Goal: Information Seeking & Learning: Check status

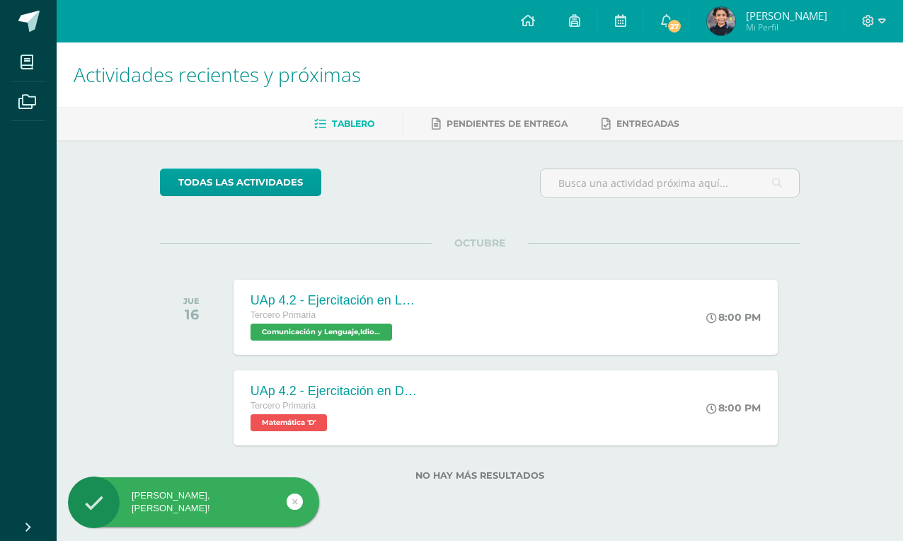
click at [670, 20] on icon at bounding box center [666, 20] width 11 height 13
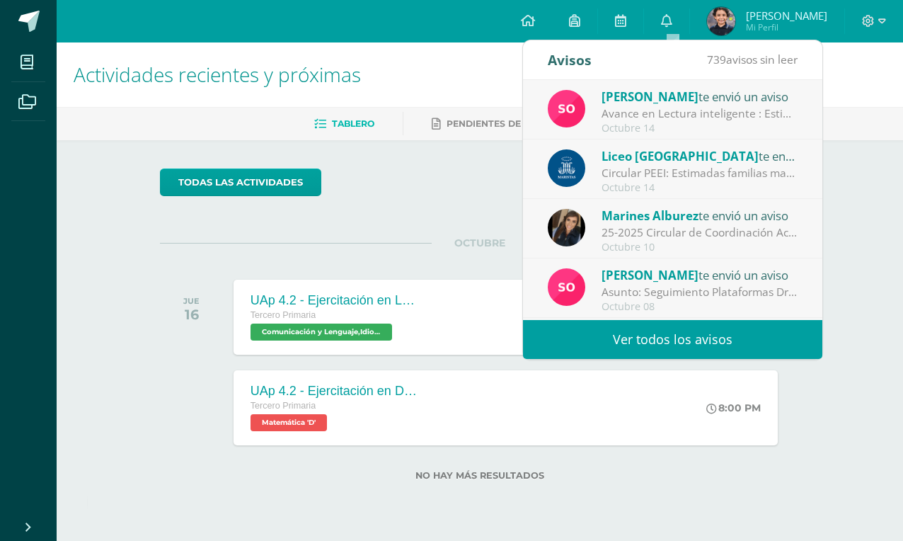
click at [713, 83] on div "Sonia Ascencio te envió un aviso Avance en Lectura inteligente : Estimados padr…" at bounding box center [672, 109] width 299 height 59
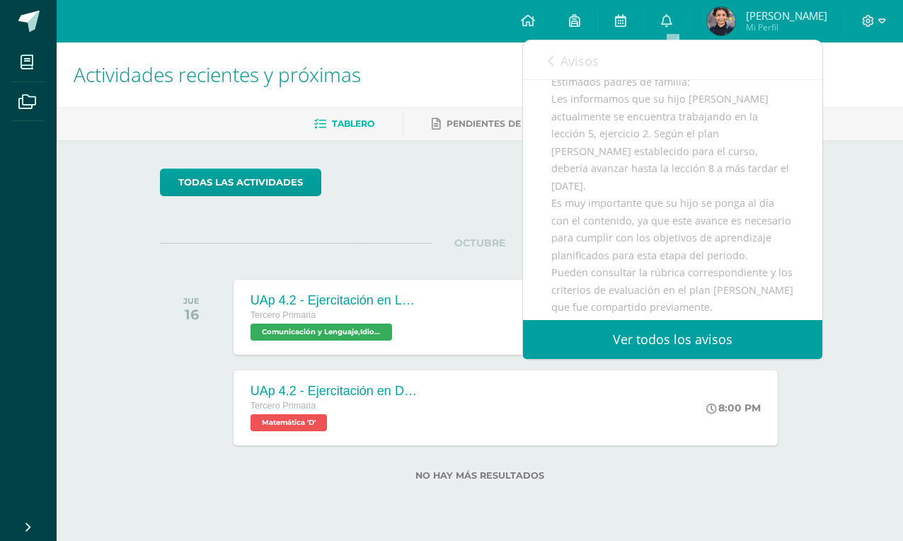
scroll to position [138, 0]
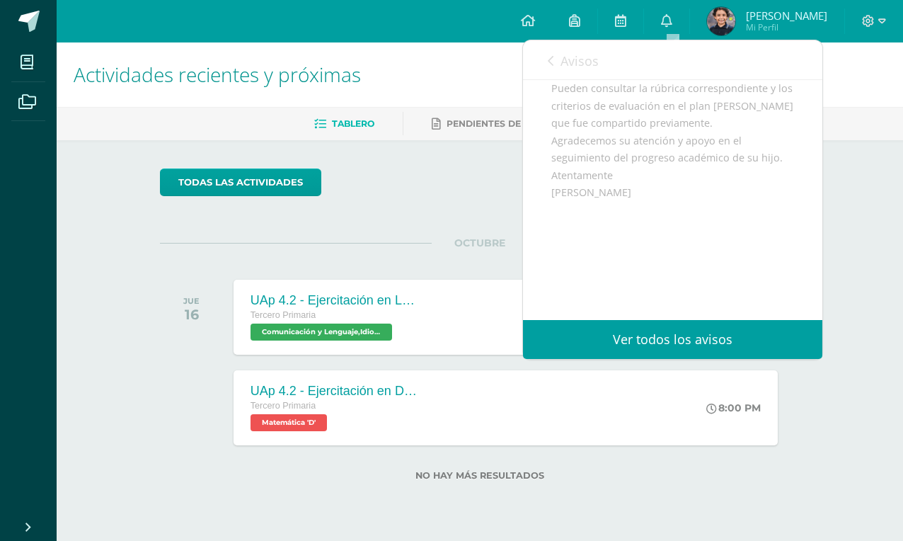
click at [564, 64] on span "Avisos" at bounding box center [580, 60] width 38 height 17
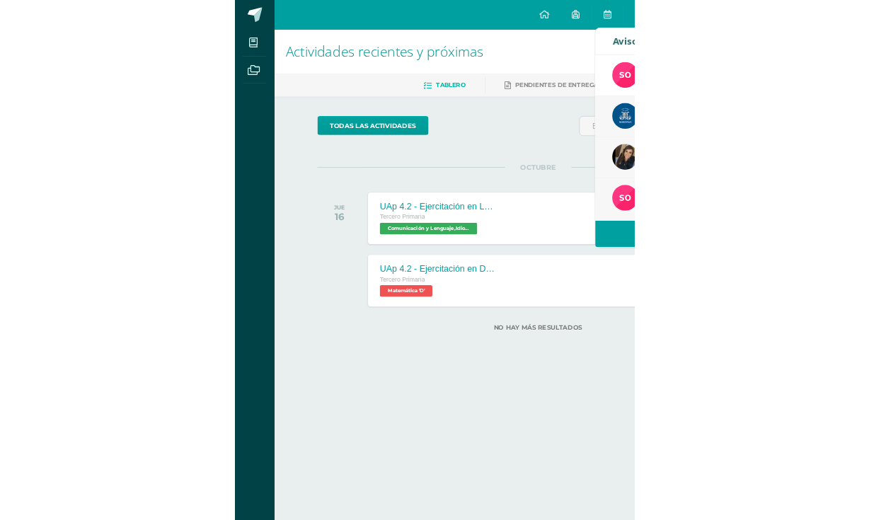
scroll to position [321, 0]
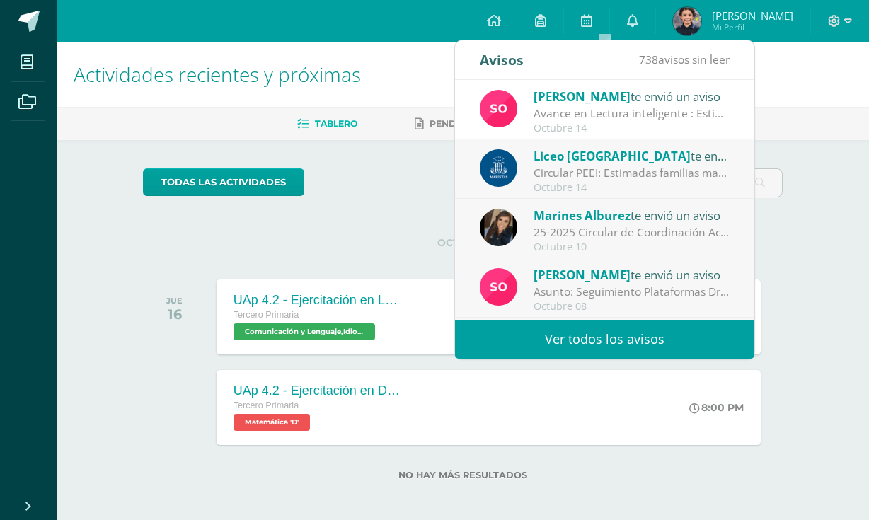
click at [563, 111] on div "Avance en Lectura inteligente : Estimados padres de familia: Les informamos que…" at bounding box center [632, 113] width 197 height 16
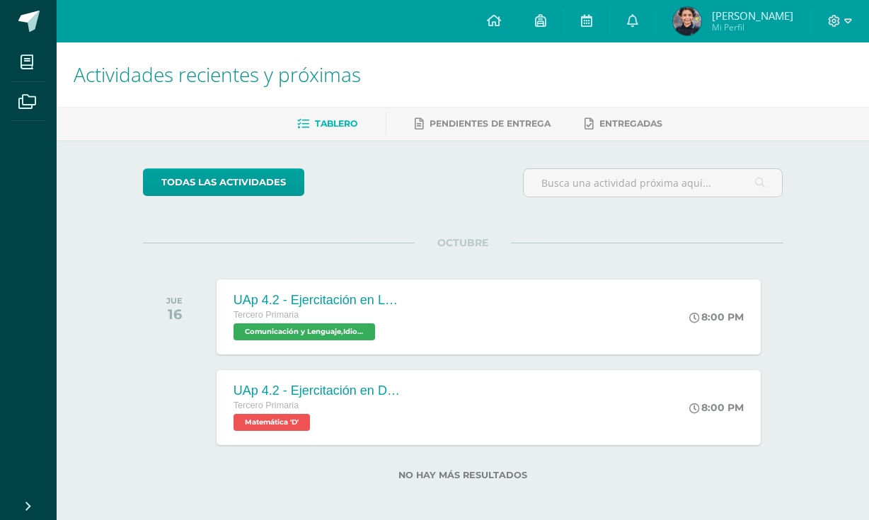
scroll to position [0, 0]
click at [626, 23] on link "0" at bounding box center [632, 21] width 45 height 42
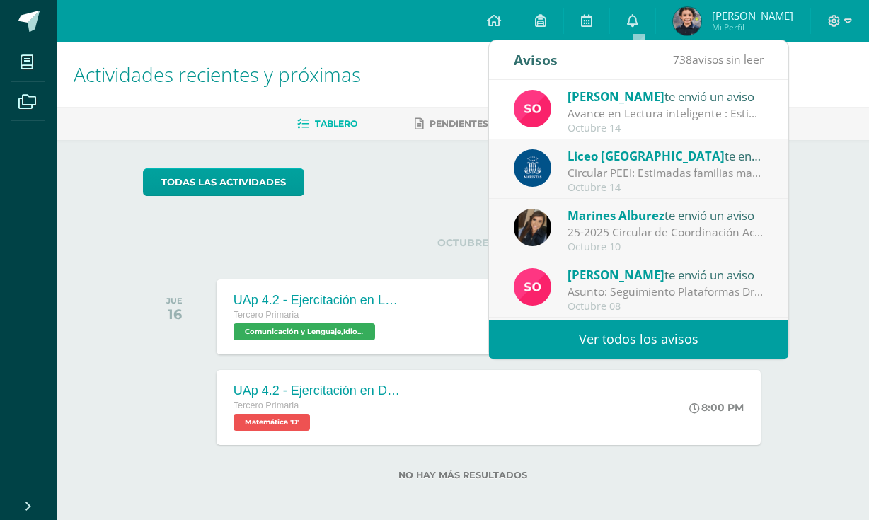
click at [606, 118] on div "Avance en Lectura inteligente : Estimados padres de familia: Les informamos que…" at bounding box center [666, 113] width 197 height 16
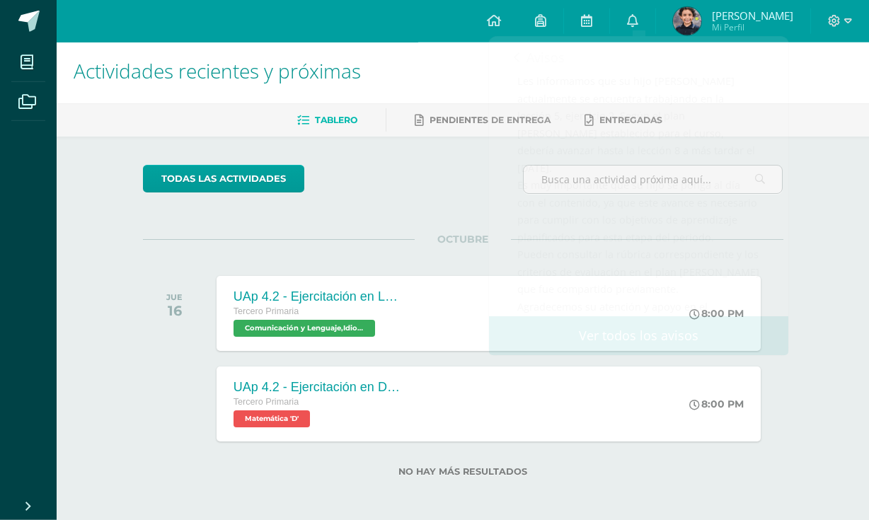
scroll to position [4, 0]
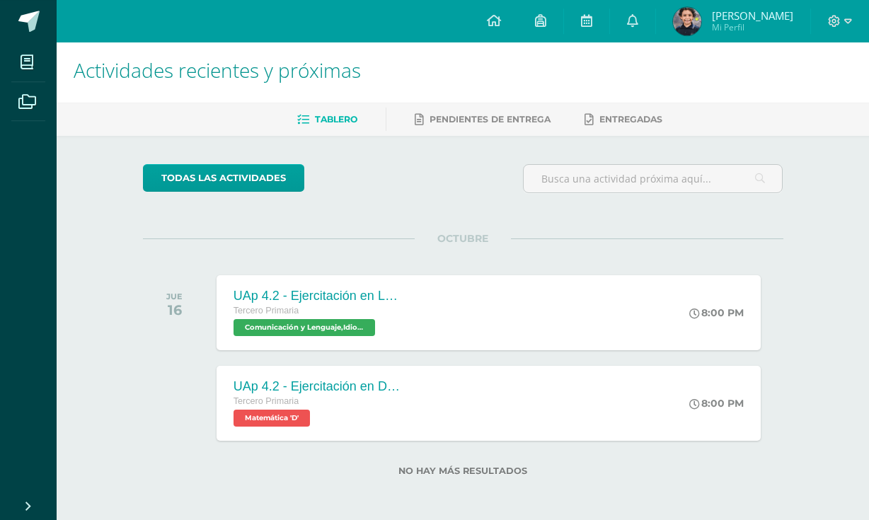
click at [647, 21] on link "0" at bounding box center [632, 21] width 45 height 42
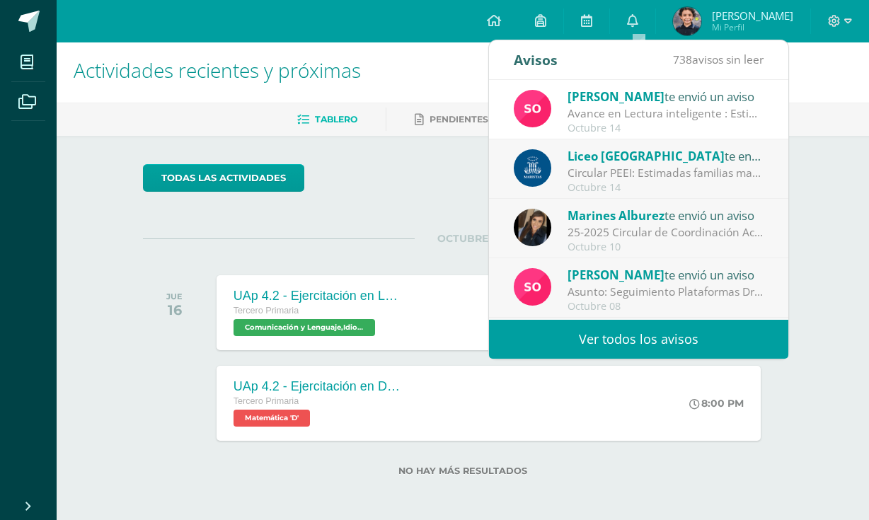
click at [597, 110] on div "Avance en Lectura inteligente : Estimados padres de familia: Les informamos que…" at bounding box center [666, 113] width 197 height 16
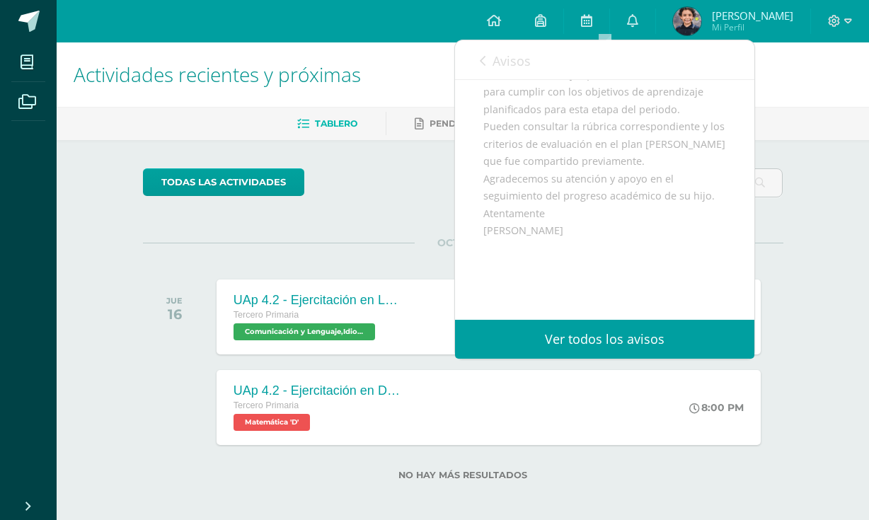
scroll to position [282, 0]
click at [639, 21] on icon at bounding box center [632, 20] width 11 height 13
click at [632, 22] on link "0" at bounding box center [632, 21] width 45 height 42
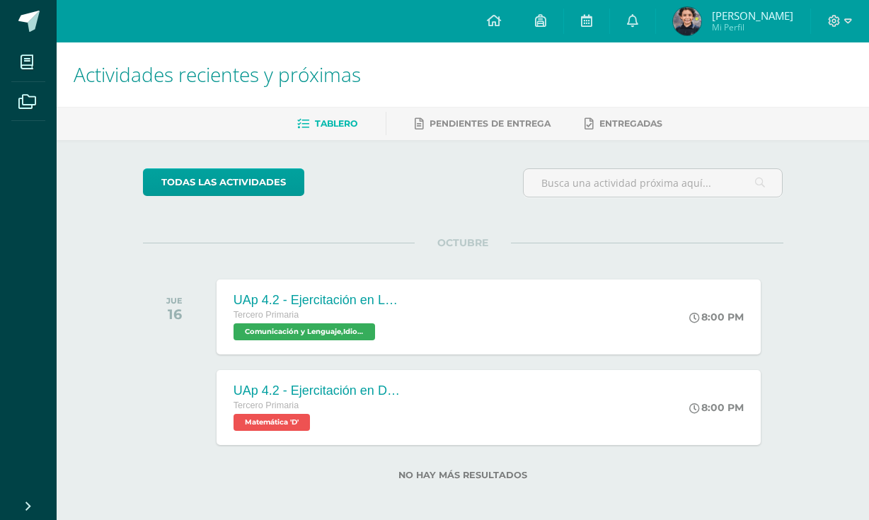
click at [830, 294] on div "Actividades recientes y próximas Tablero Pendientes de entrega Entregadas todas…" at bounding box center [463, 284] width 813 height 484
click at [611, 128] on span "Entregadas" at bounding box center [631, 123] width 63 height 11
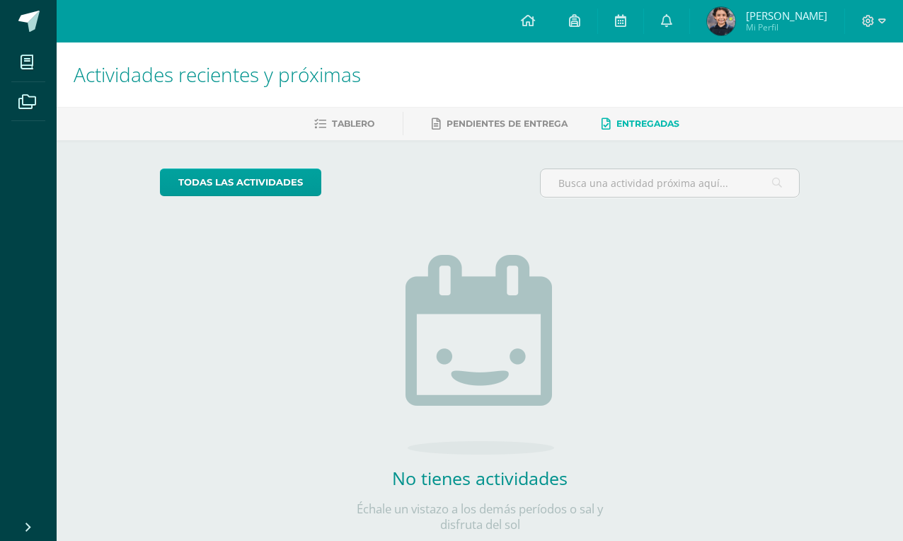
click at [580, 23] on icon at bounding box center [574, 20] width 11 height 13
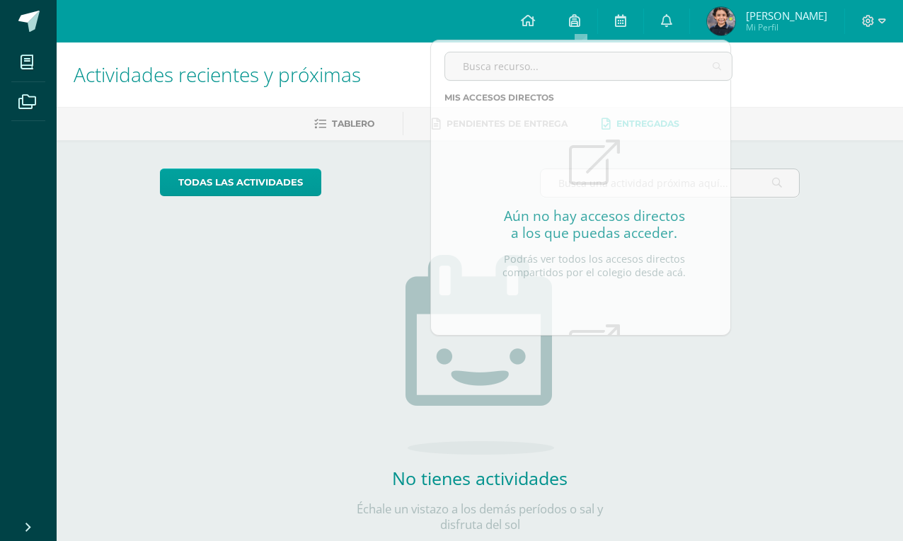
click at [638, 8] on link at bounding box center [620, 21] width 45 height 42
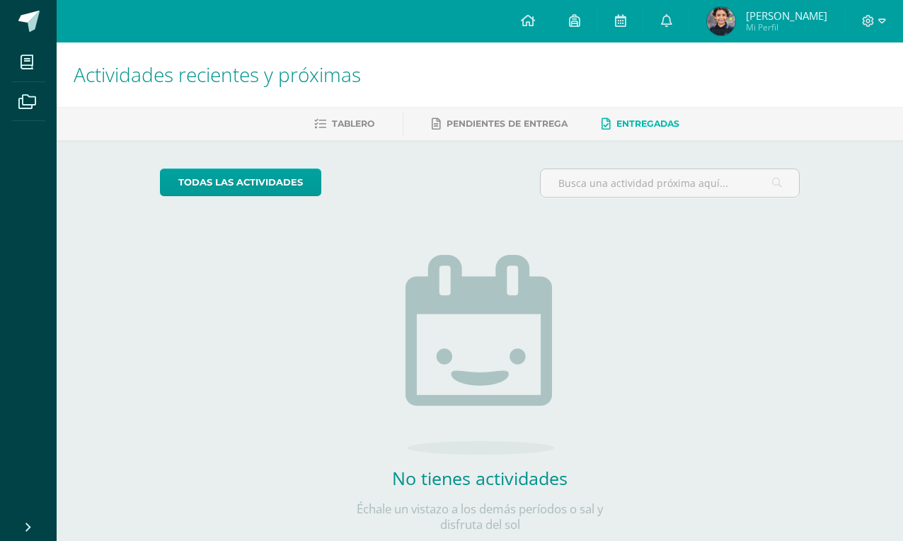
click at [613, 18] on link at bounding box center [620, 21] width 45 height 42
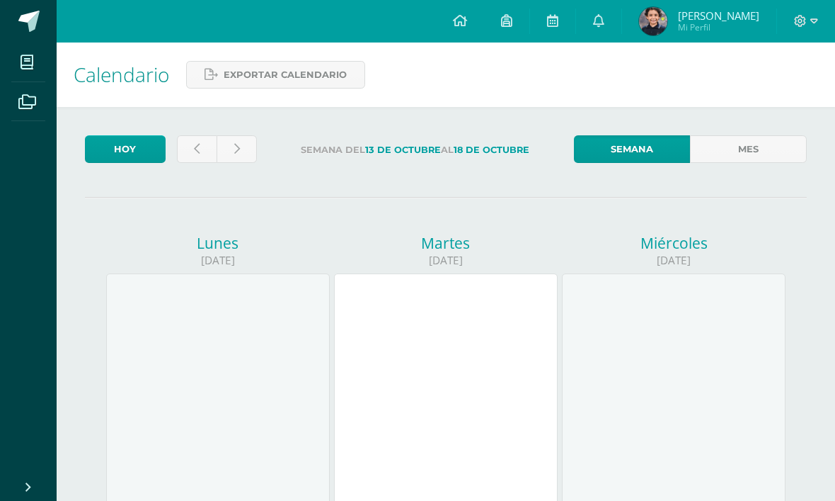
click at [605, 30] on link at bounding box center [598, 21] width 45 height 42
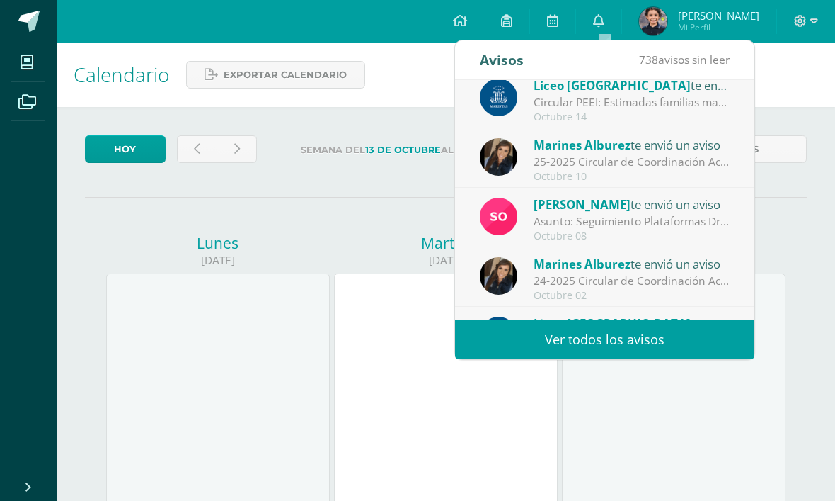
scroll to position [85, 0]
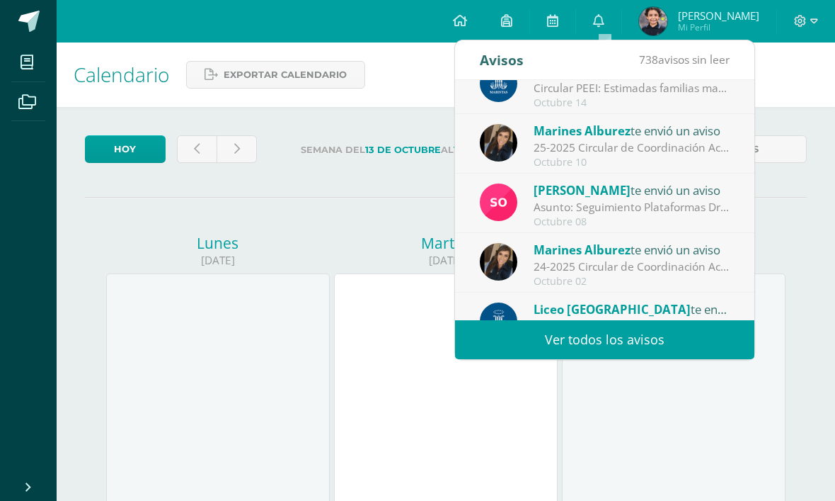
click at [656, 212] on div "Asunto: Seguimiento Plataformas Dreambox y Lectura Inteligente: Descripción: Es…" at bounding box center [632, 207] width 197 height 16
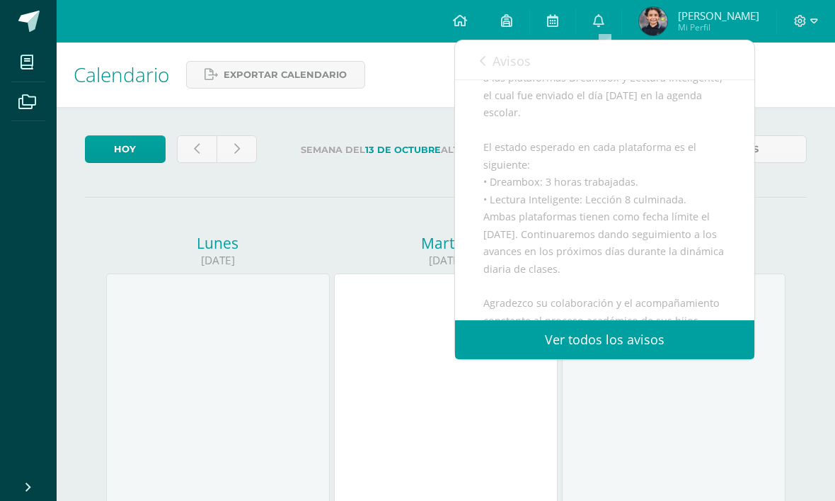
scroll to position [241, 0]
click at [600, 21] on icon at bounding box center [598, 20] width 11 height 13
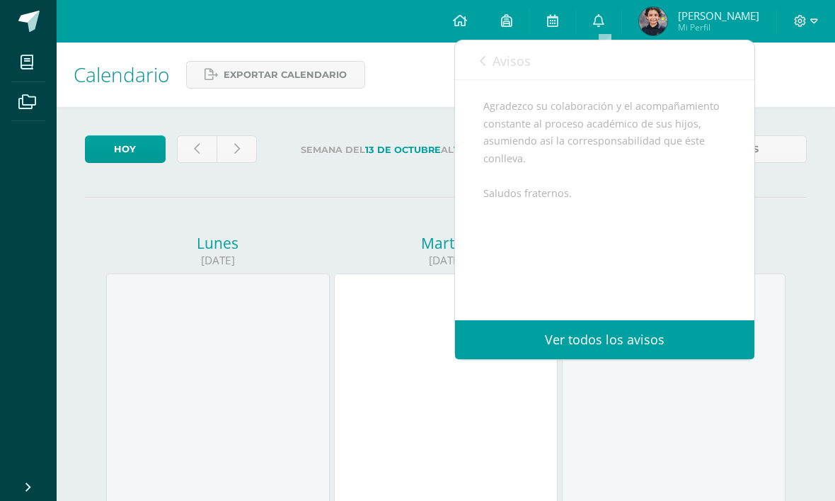
scroll to position [462, 0]
click at [616, 341] on link "Ver todos los avisos" at bounding box center [604, 339] width 299 height 39
click at [631, 339] on link "Ver todos los avisos" at bounding box center [604, 339] width 299 height 39
click at [644, 331] on link "Ver todos los avisos" at bounding box center [604, 339] width 299 height 39
click at [637, 333] on link "Ver todos los avisos" at bounding box center [604, 339] width 299 height 39
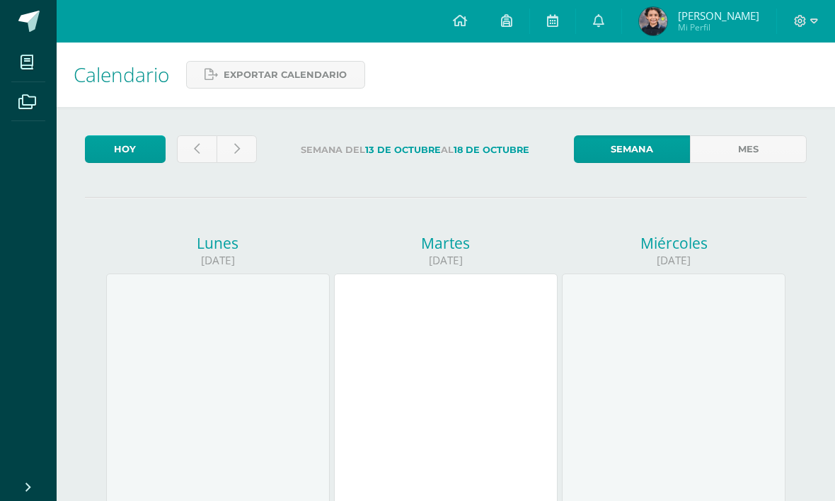
click at [727, 399] on div at bounding box center [674, 397] width 224 height 248
click at [709, 430] on div at bounding box center [674, 397] width 224 height 248
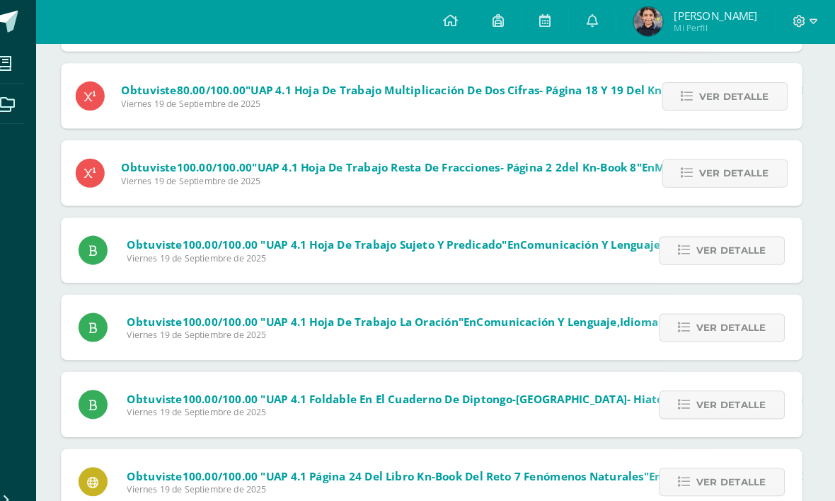
scroll to position [753, 4]
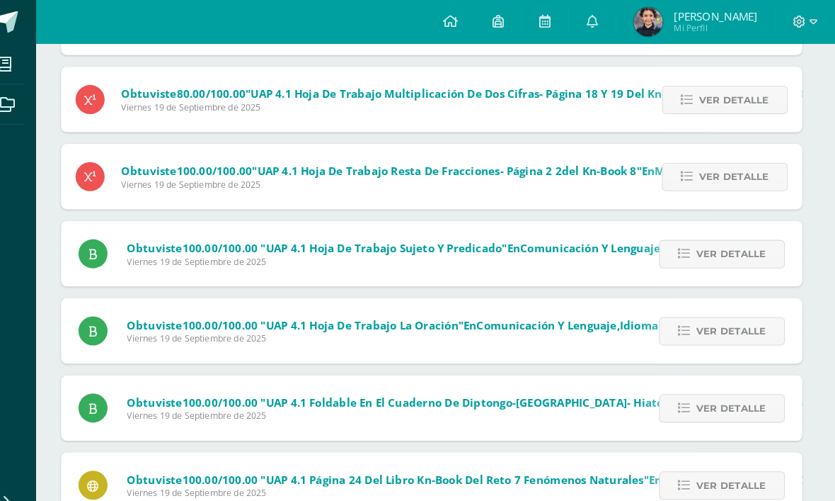
click at [546, 13] on link at bounding box center [552, 21] width 45 height 42
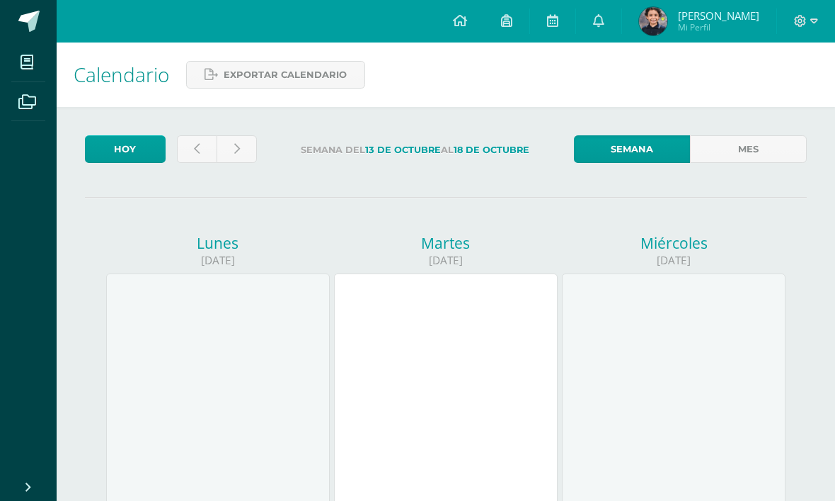
click at [616, 14] on link at bounding box center [598, 21] width 45 height 42
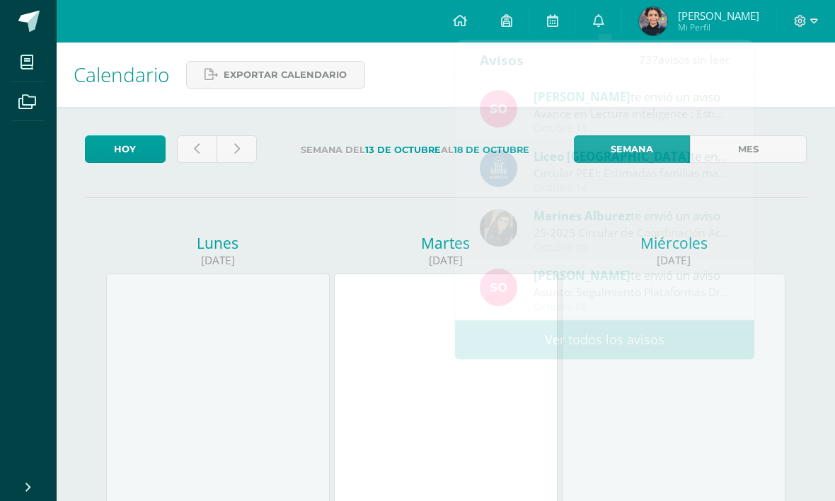
click at [513, 23] on icon at bounding box center [506, 20] width 11 height 13
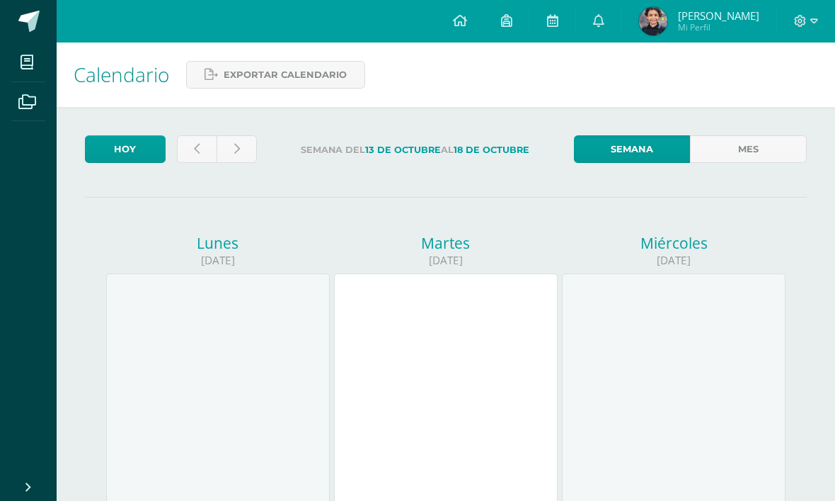
click at [458, 18] on link at bounding box center [460, 21] width 48 height 42
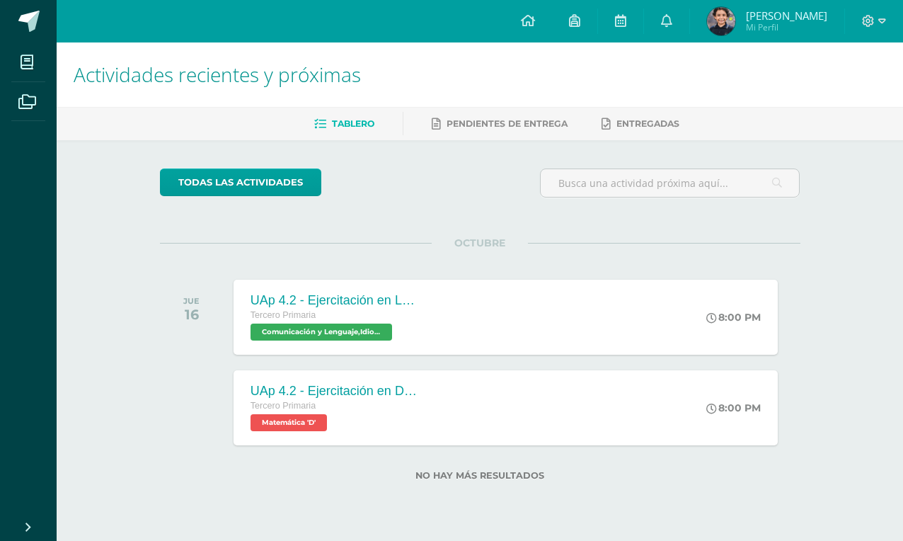
click at [835, 185] on div "Actividades recientes y próximas Tablero Pendientes de entrega Entregadas todas…" at bounding box center [480, 284] width 847 height 484
click at [657, 100] on h1 "Actividades recientes y próximas" at bounding box center [480, 74] width 813 height 64
click at [30, 56] on icon at bounding box center [27, 62] width 13 height 14
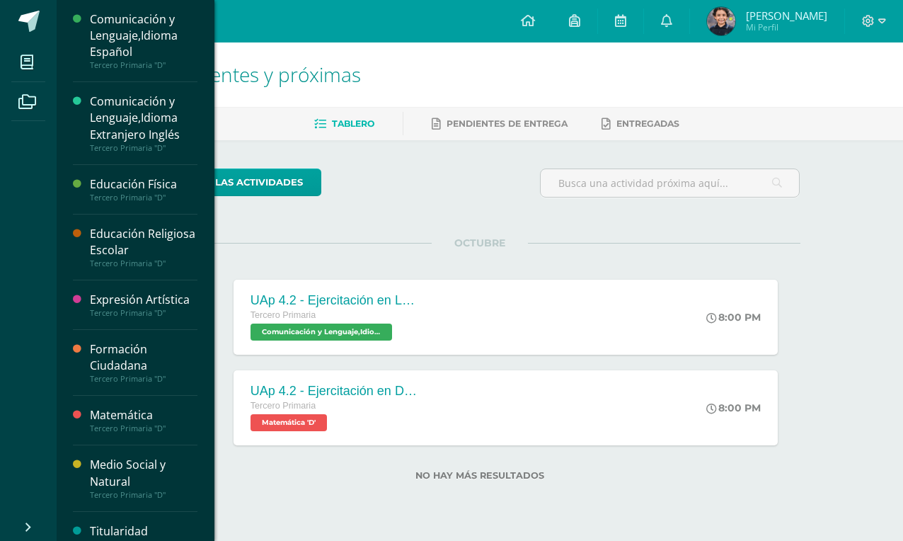
click at [30, 75] on span at bounding box center [27, 62] width 32 height 32
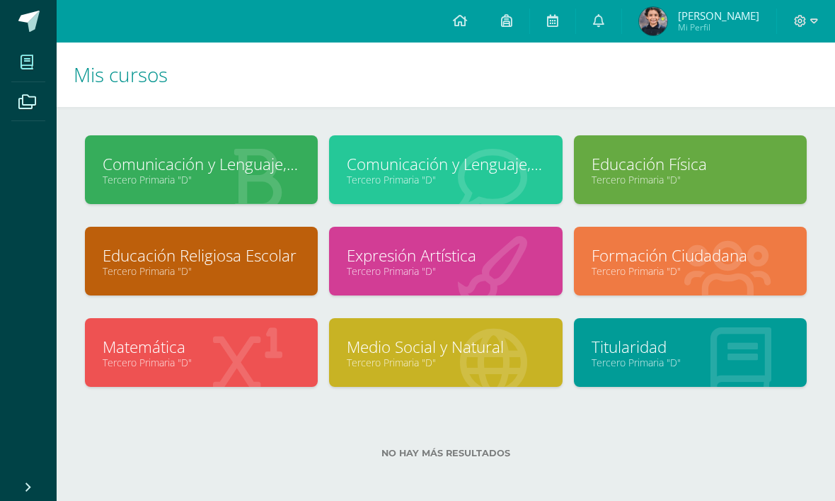
click at [145, 154] on link "Comunicación y Lenguaje,Idioma Español" at bounding box center [202, 164] width 198 height 22
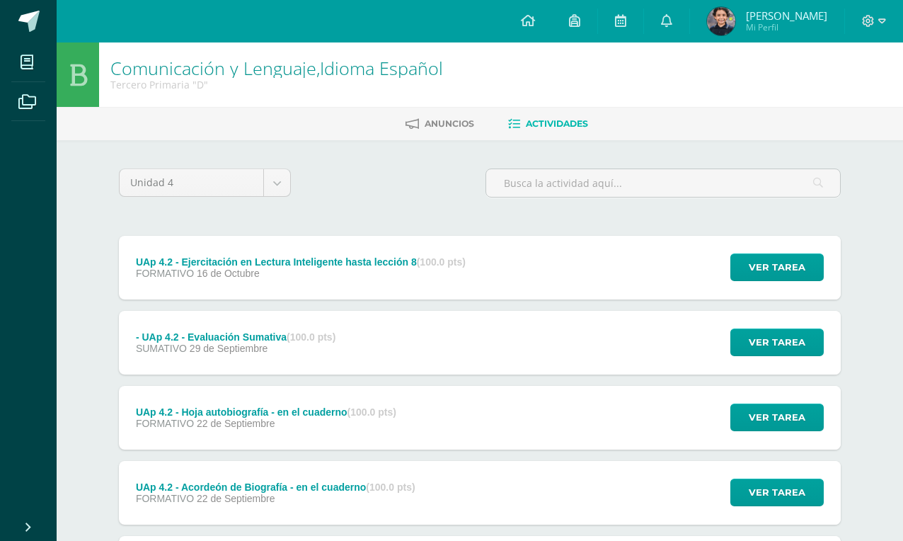
click at [771, 265] on span "Ver tarea" at bounding box center [777, 267] width 57 height 26
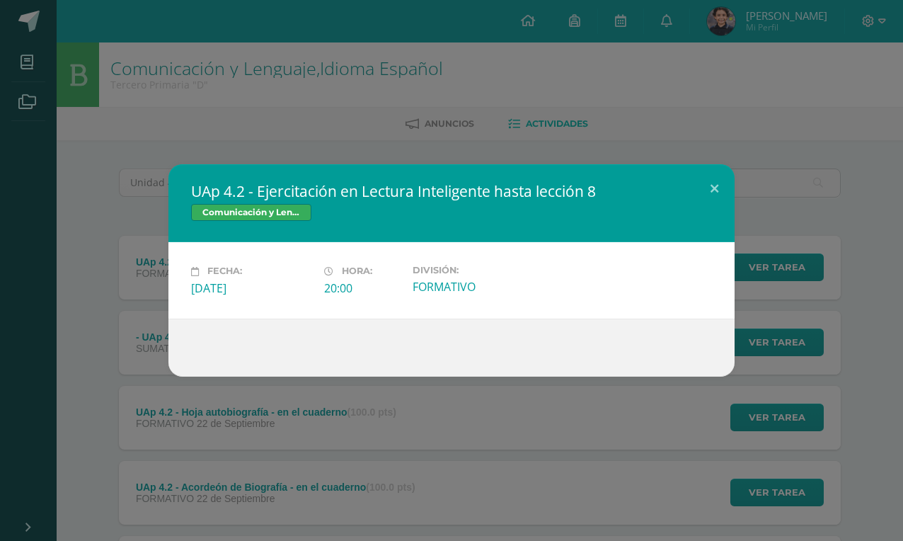
click at [714, 186] on button at bounding box center [714, 188] width 40 height 48
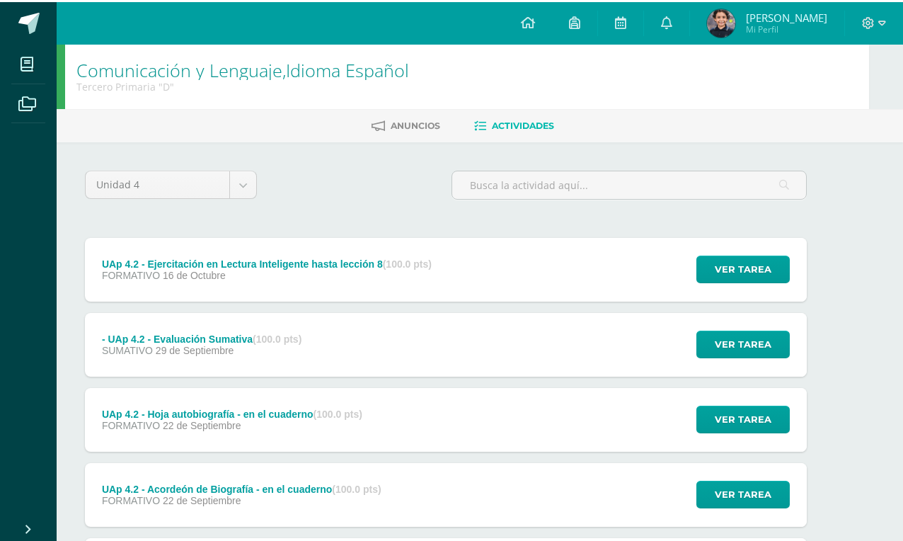
scroll to position [0, 33]
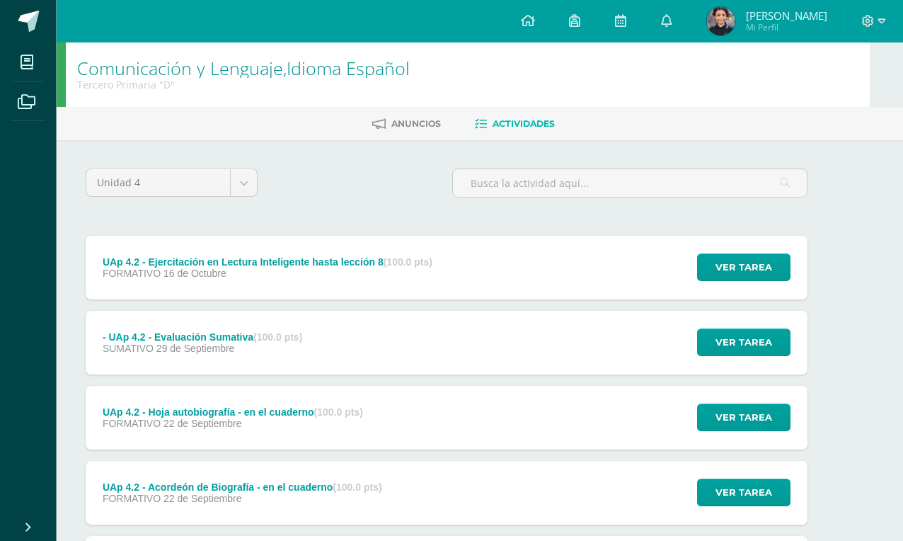
click at [28, 93] on span at bounding box center [27, 101] width 32 height 32
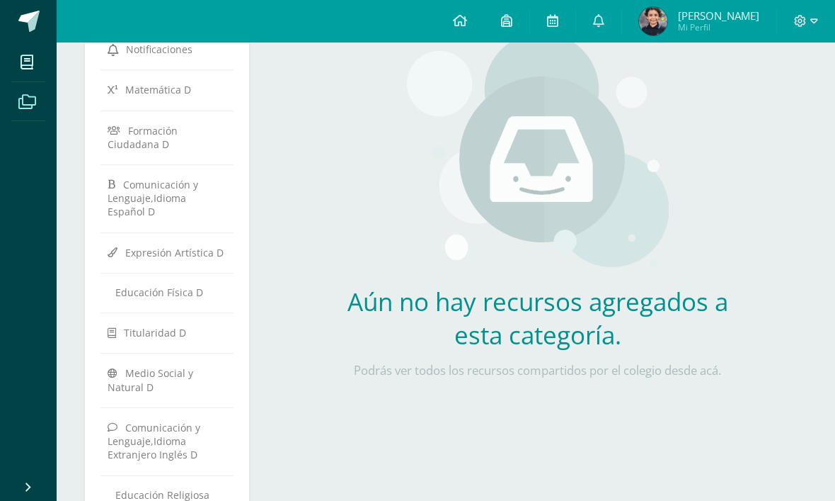
scroll to position [151, 0]
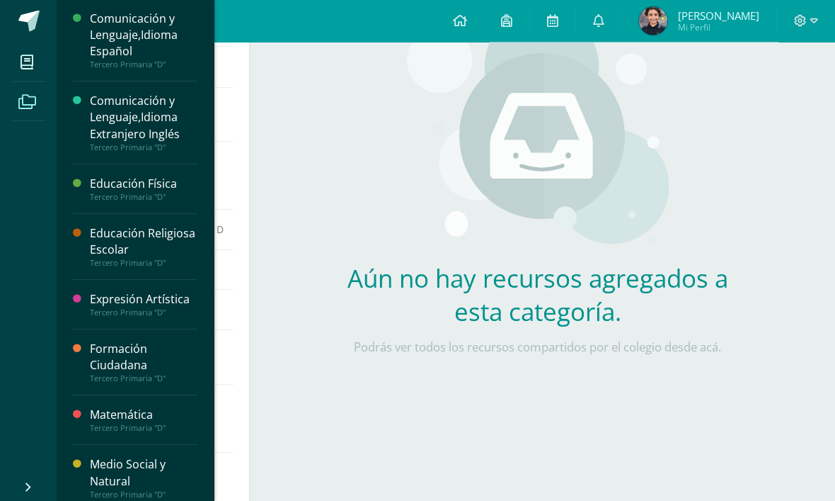
click at [22, 76] on span at bounding box center [27, 62] width 32 height 32
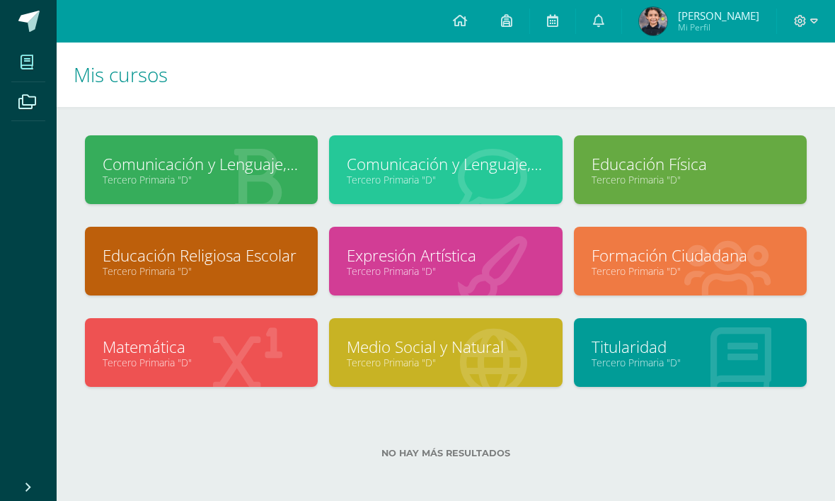
click at [808, 19] on span at bounding box center [806, 21] width 24 height 16
click at [657, 25] on img at bounding box center [653, 21] width 28 height 28
click at [702, 21] on span "[PERSON_NAME]" at bounding box center [718, 15] width 81 height 14
click at [641, 20] on link "Emilio Santiago Mi Perfil" at bounding box center [699, 21] width 154 height 42
click at [649, 13] on img at bounding box center [653, 21] width 28 height 28
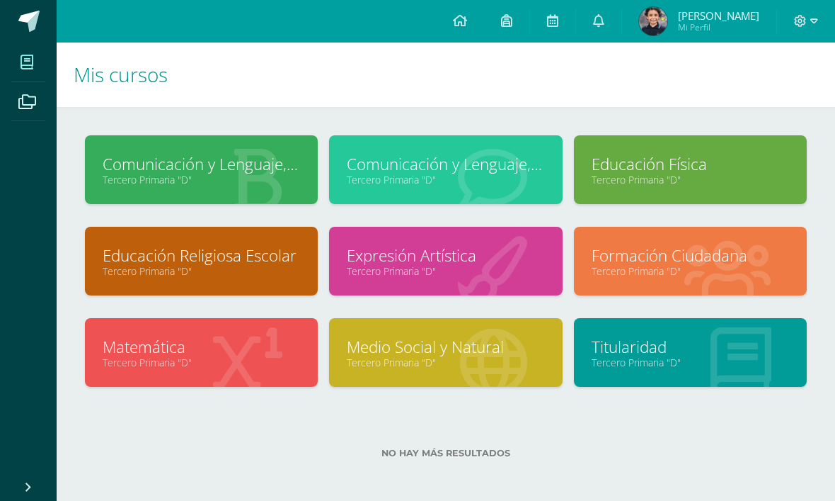
click at [501, 23] on link at bounding box center [506, 21] width 45 height 42
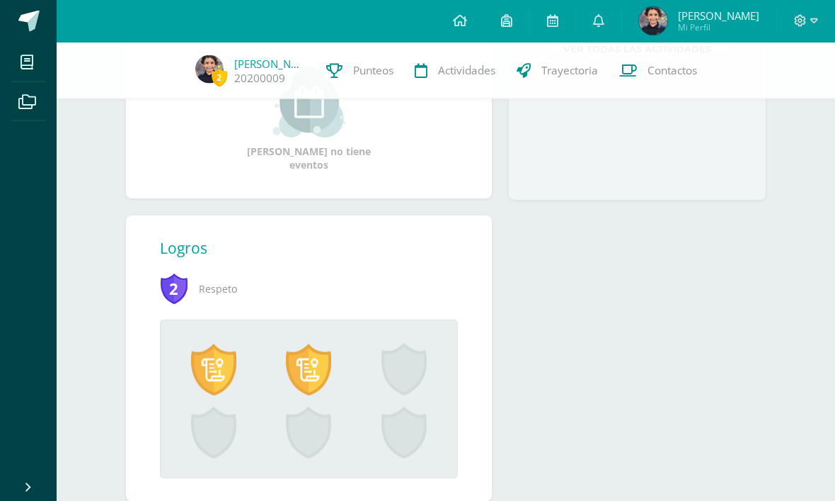
scroll to position [398, 0]
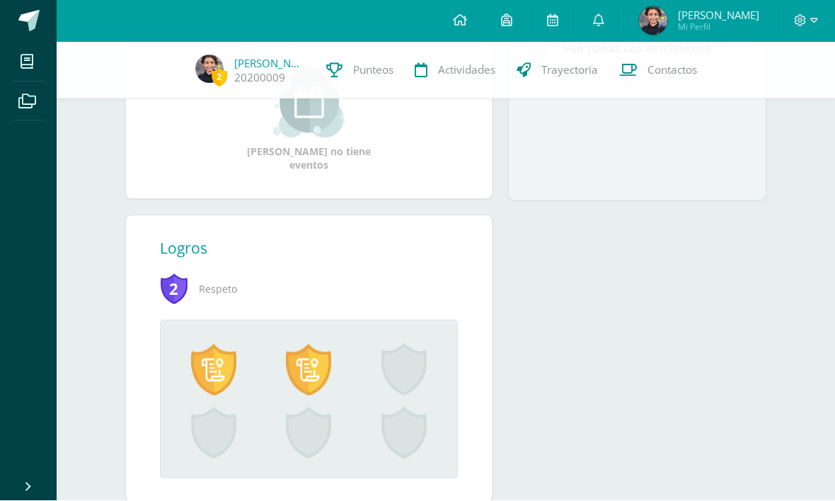
click at [205, 383] on span at bounding box center [213, 369] width 45 height 52
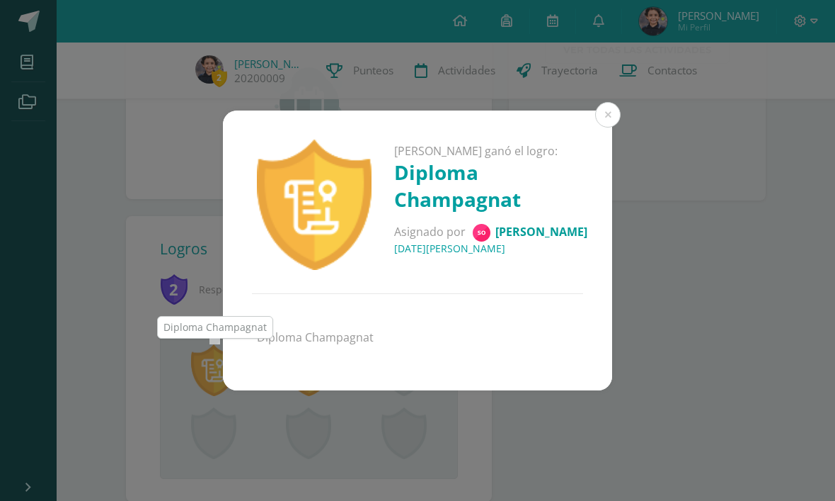
click at [610, 127] on button at bounding box center [607, 114] width 25 height 25
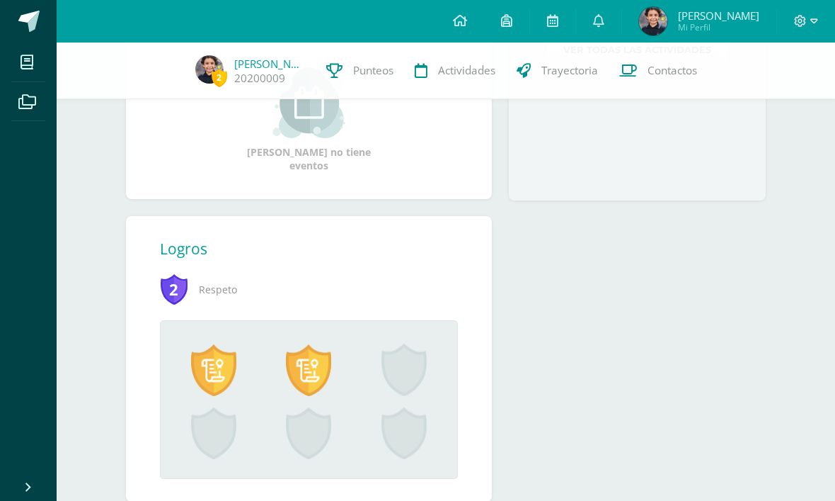
click at [314, 369] on span at bounding box center [308, 369] width 45 height 52
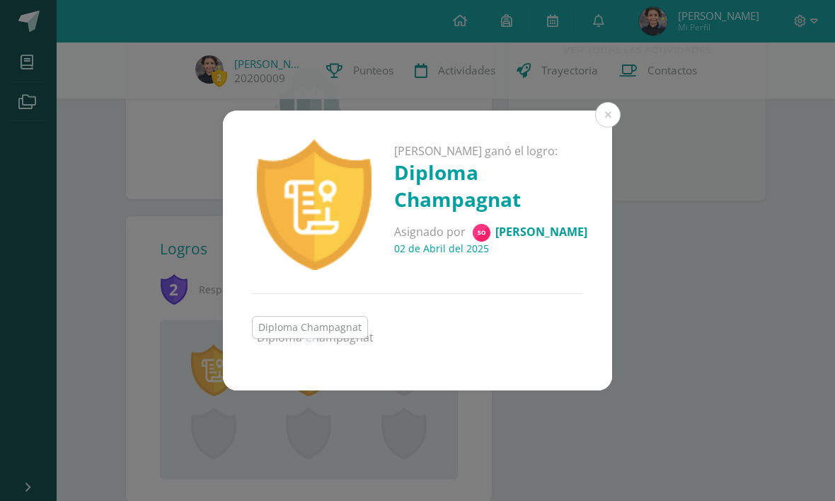
click at [612, 127] on button at bounding box center [607, 114] width 25 height 25
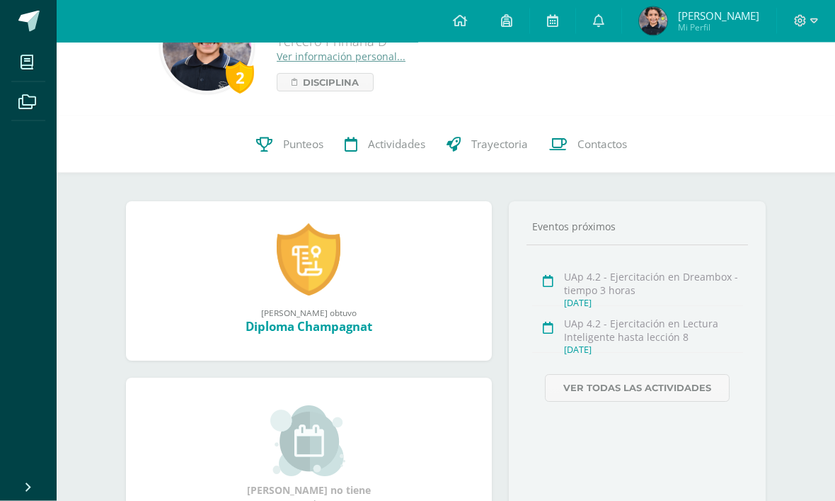
scroll to position [0, 0]
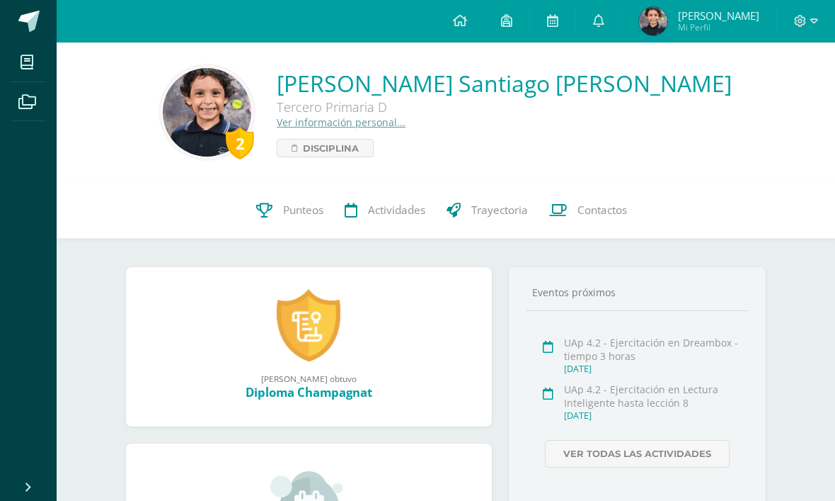
click at [304, 339] on link at bounding box center [309, 325] width 64 height 74
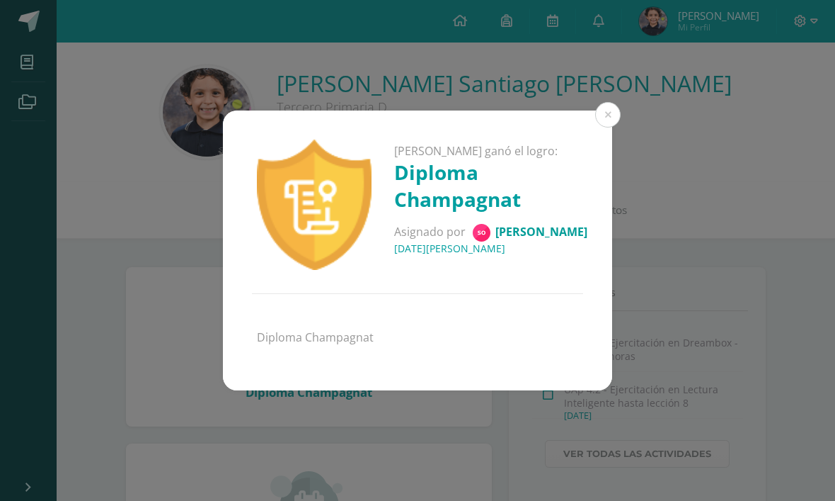
click at [609, 113] on button at bounding box center [607, 114] width 25 height 25
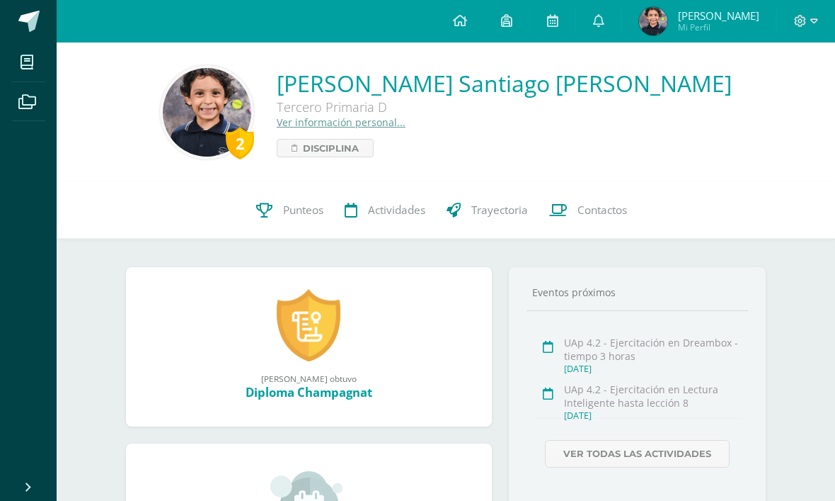
click at [359, 141] on span "Disciplina" at bounding box center [331, 147] width 56 height 17
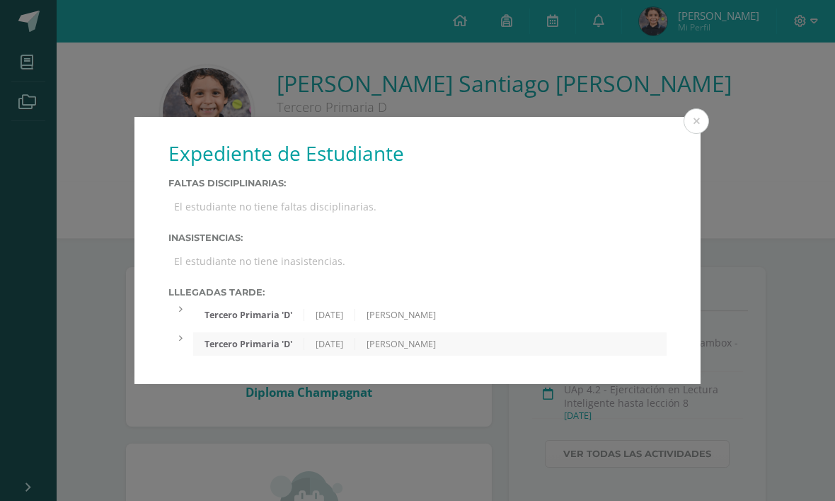
click at [703, 115] on button at bounding box center [696, 120] width 25 height 25
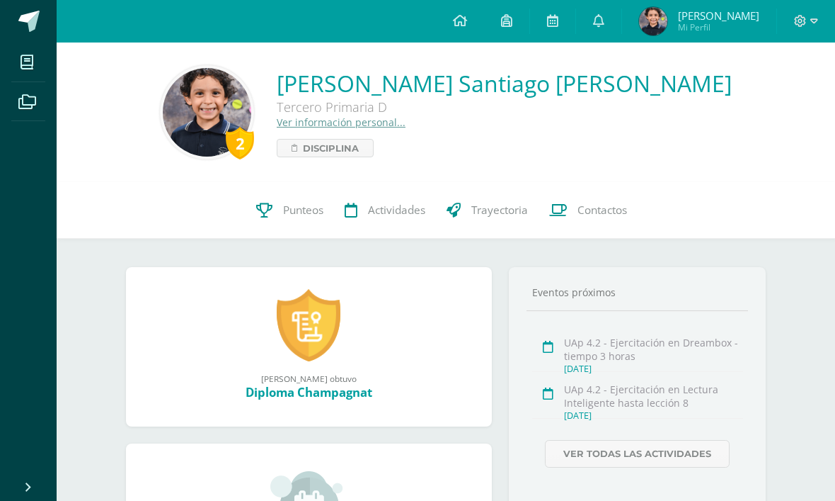
click at [309, 210] on span "Punteos" at bounding box center [303, 209] width 40 height 15
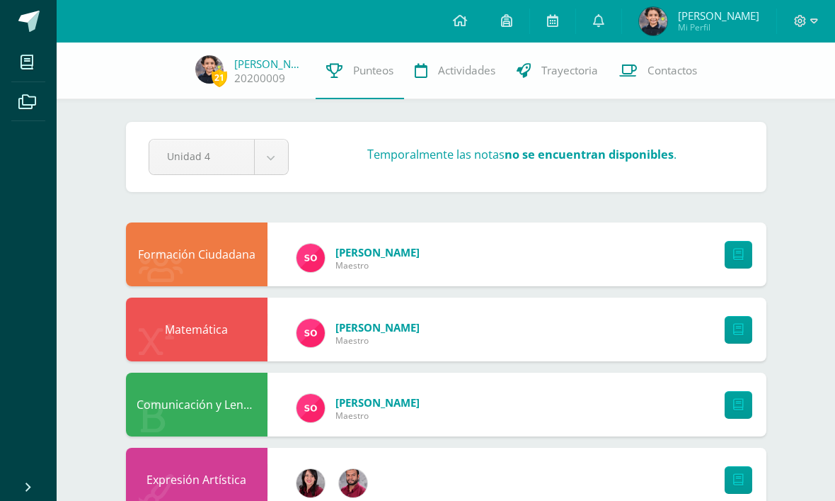
scroll to position [35, 0]
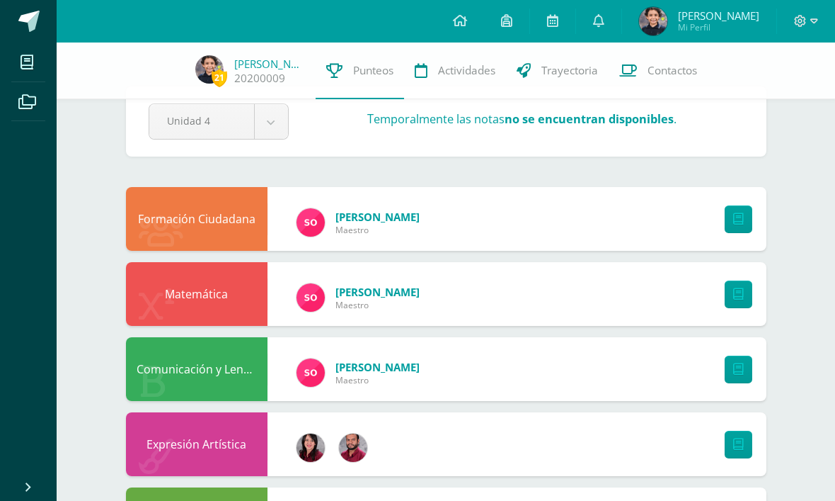
click at [743, 294] on icon at bounding box center [738, 294] width 11 height 12
click at [563, 69] on span "Trayectoria" at bounding box center [570, 70] width 57 height 15
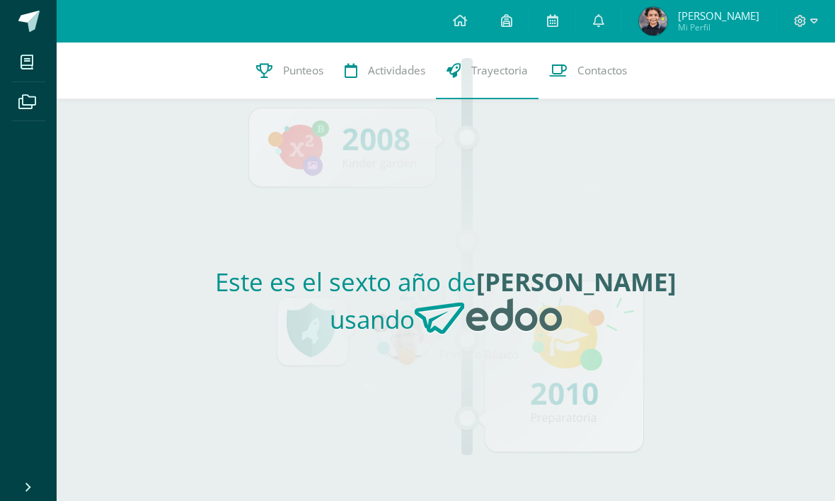
click at [284, 58] on link "Punteos" at bounding box center [290, 70] width 88 height 57
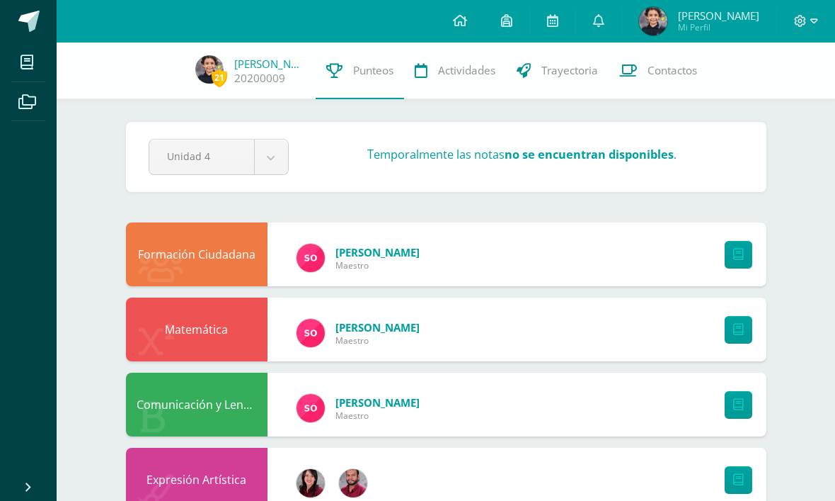
click at [353, 74] on span "Punteos" at bounding box center [373, 70] width 40 height 15
click at [359, 86] on link "Punteos" at bounding box center [360, 70] width 88 height 57
click at [445, 72] on span "Actividades" at bounding box center [466, 70] width 57 height 15
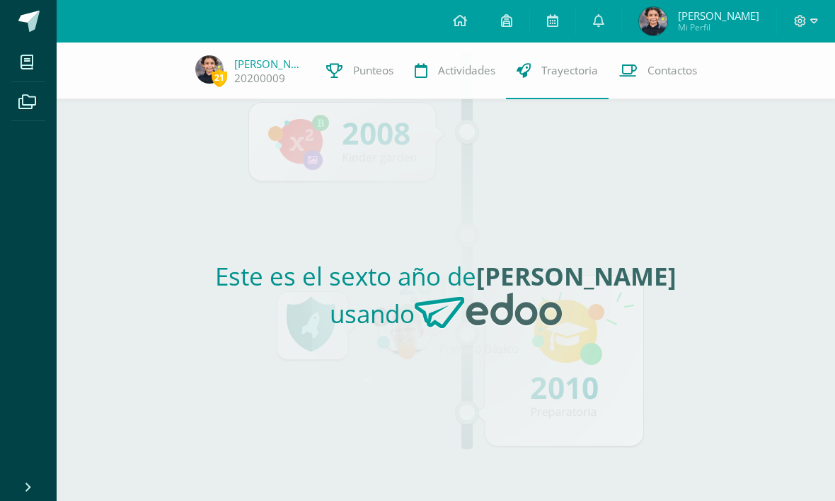
click at [665, 69] on span "Contactos" at bounding box center [673, 70] width 50 height 15
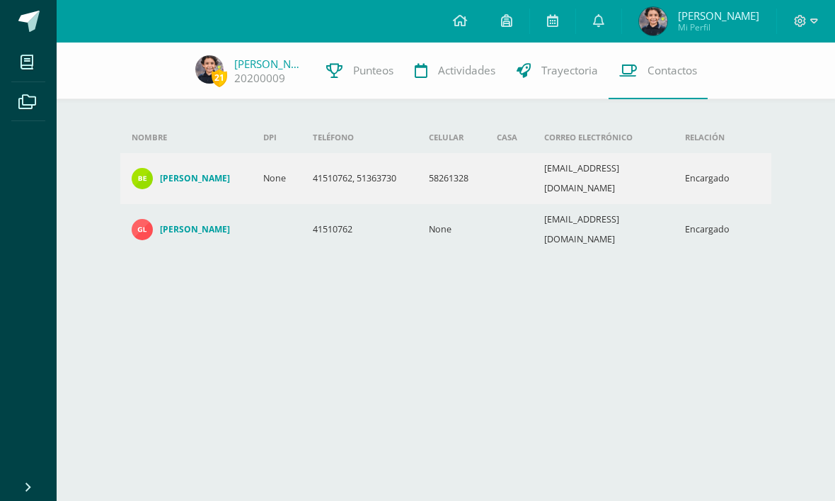
click at [573, 76] on span "Trayectoria" at bounding box center [570, 70] width 57 height 15
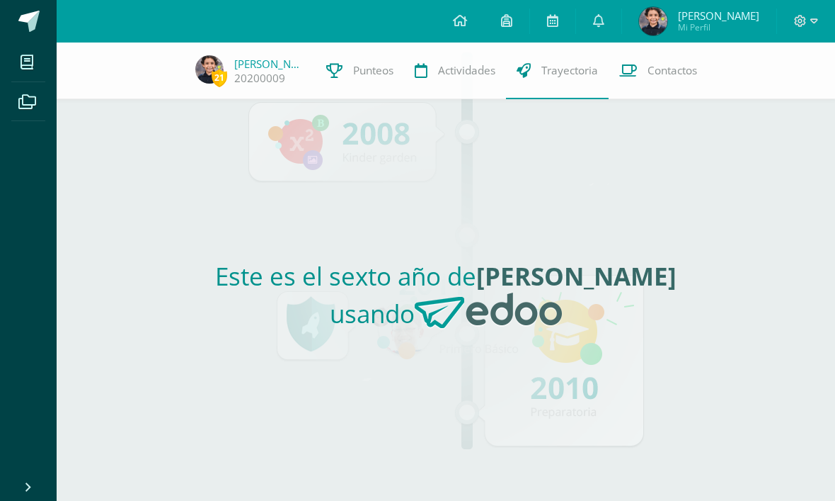
click at [372, 57] on link "Punteos" at bounding box center [360, 70] width 88 height 57
click at [603, 8] on link at bounding box center [598, 21] width 45 height 42
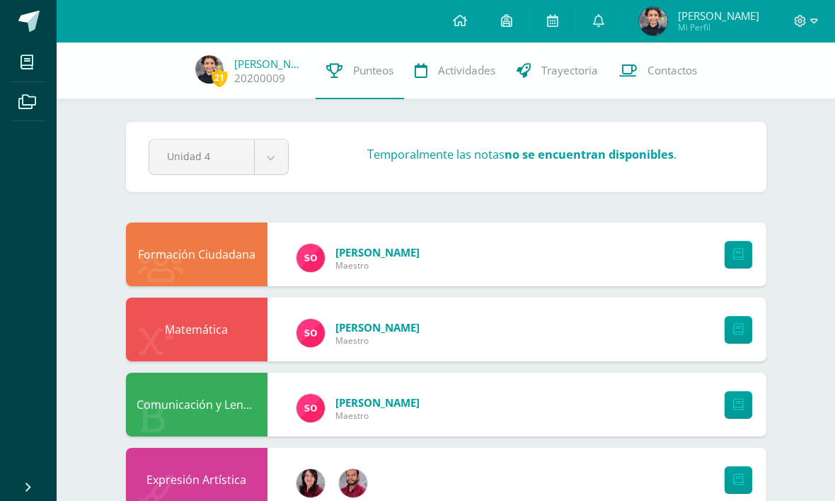
click at [603, 20] on icon at bounding box center [598, 20] width 11 height 13
click at [610, 30] on link at bounding box center [598, 21] width 45 height 42
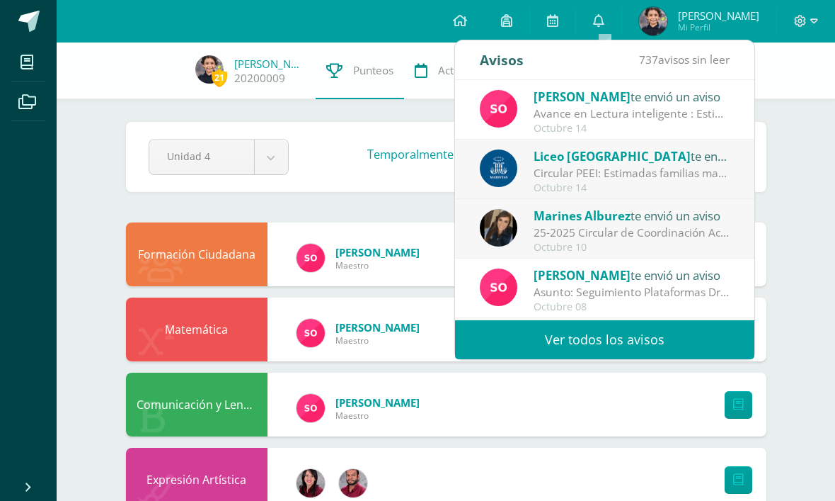
click at [623, 89] on div "[PERSON_NAME] te envió un aviso" at bounding box center [632, 96] width 197 height 18
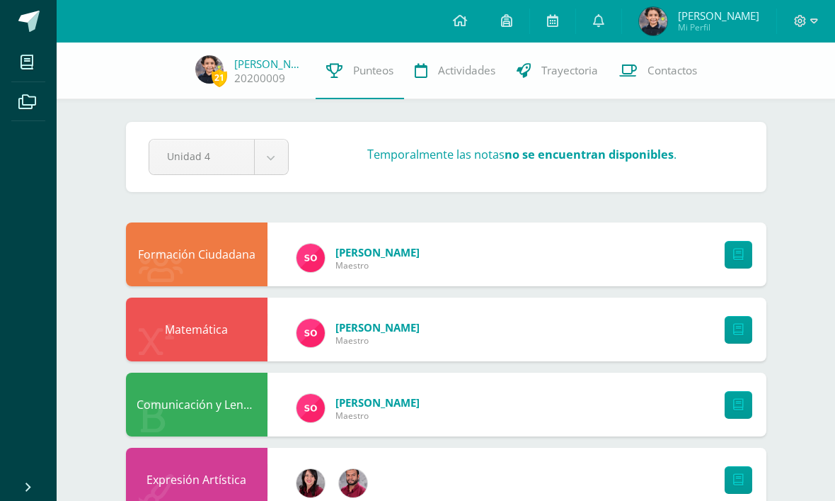
click at [588, 21] on link at bounding box center [598, 21] width 45 height 42
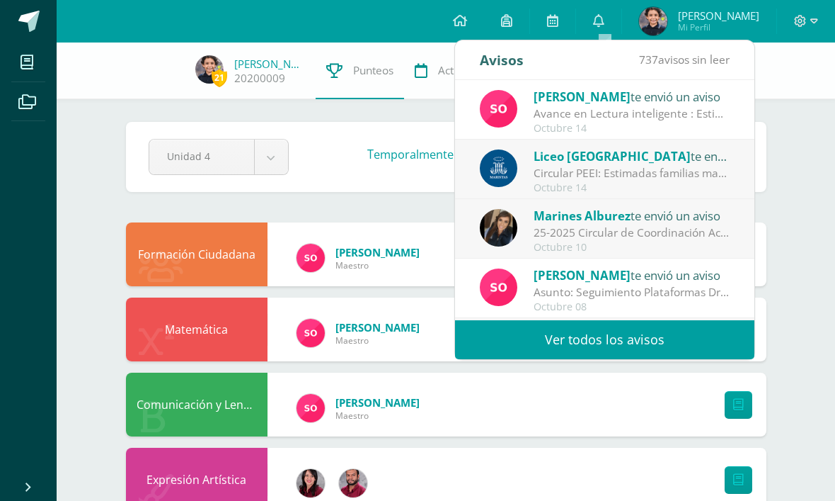
click at [510, 117] on img at bounding box center [499, 109] width 38 height 38
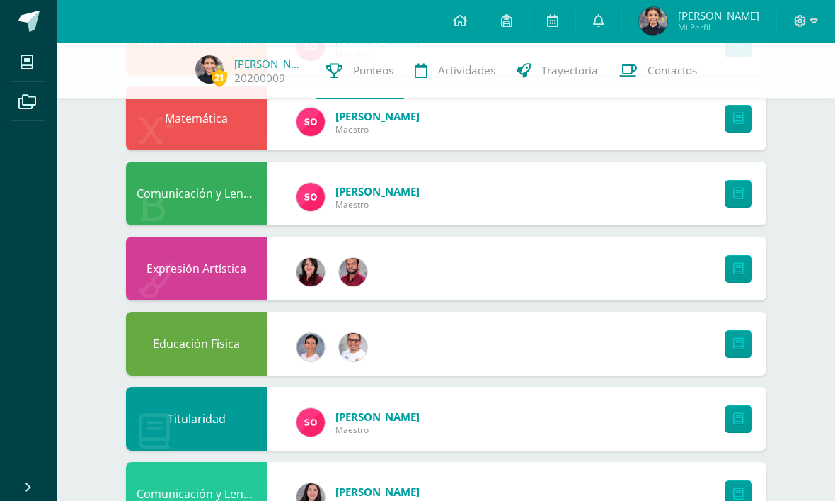
scroll to position [352, 0]
